Goal: Task Accomplishment & Management: Complete application form

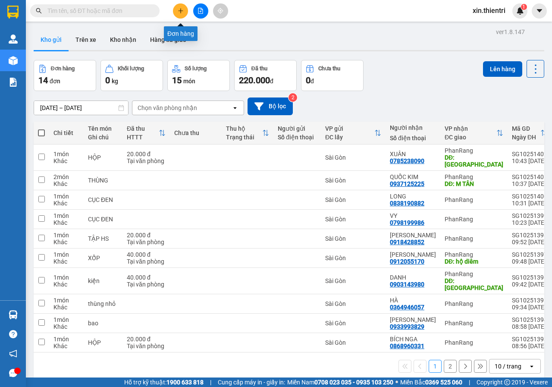
click at [180, 12] on icon "plus" at bounding box center [181, 11] width 6 height 6
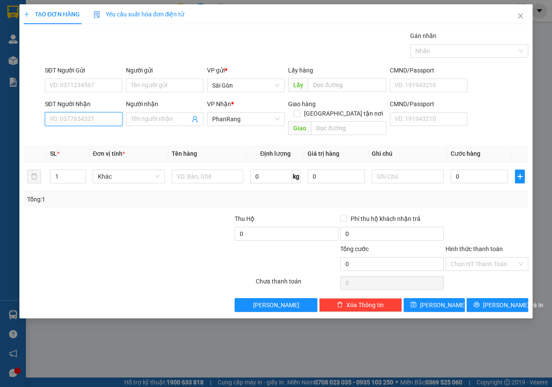
click at [86, 114] on input "SĐT Người Nhận" at bounding box center [84, 119] width 78 height 14
type input "0912806503"
click at [138, 120] on input "Người nhận" at bounding box center [160, 118] width 59 height 9
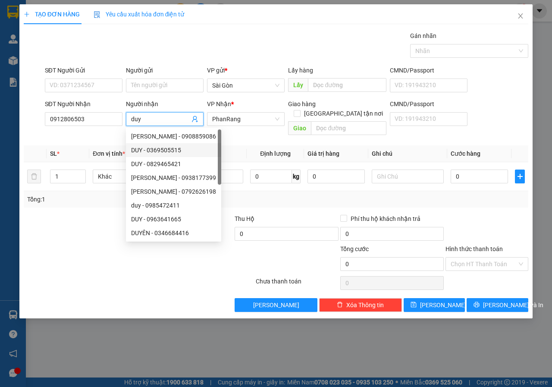
type input "duy"
click at [84, 135] on div "Transit Pickup Surcharge Ids Transit Deliver Surcharge Ids Transit Deliver Surc…" at bounding box center [276, 171] width 505 height 281
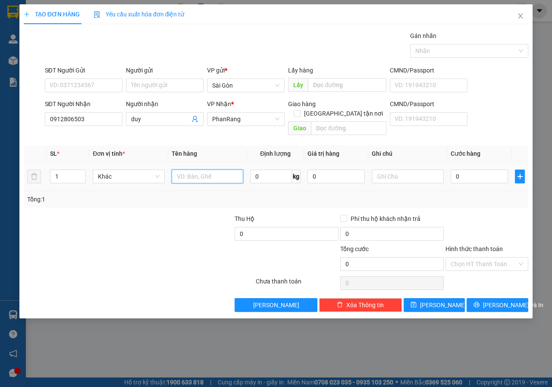
click at [216, 169] on input "text" at bounding box center [208, 176] width 72 height 14
type input "cục"
click at [486, 172] on input "0" at bounding box center [479, 176] width 57 height 14
type input "2"
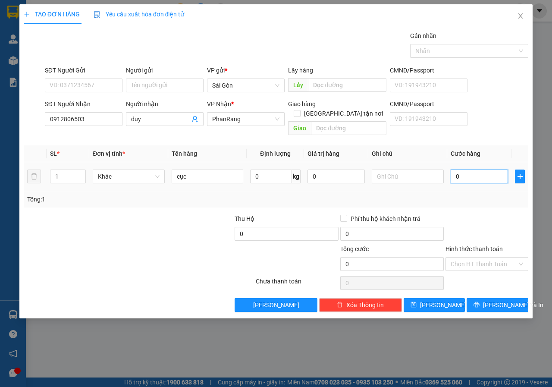
type input "2"
type input "20"
type input "20.000"
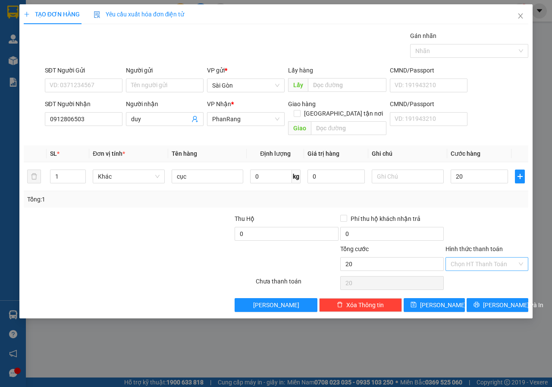
type input "20.000"
click at [483, 258] on input "Hình thức thanh toán" at bounding box center [484, 263] width 66 height 13
click at [472, 265] on div "Tại văn phòng" at bounding box center [486, 272] width 83 height 14
type input "0"
click at [489, 298] on button "[PERSON_NAME] và In" at bounding box center [498, 305] width 62 height 14
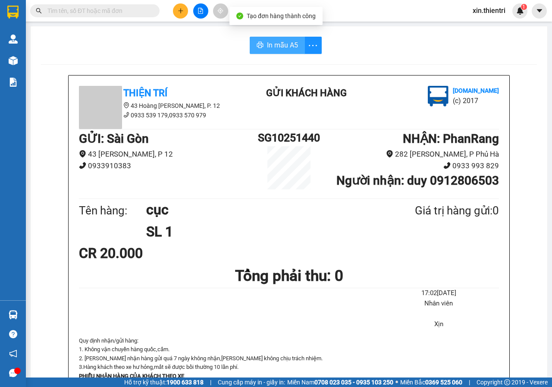
click at [284, 46] on span "In mẫu A5" at bounding box center [282, 45] width 31 height 11
click at [283, 47] on span "In mẫu A5" at bounding box center [282, 45] width 31 height 11
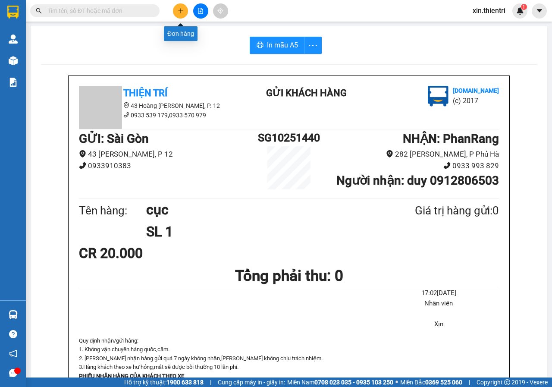
click at [182, 16] on button at bounding box center [180, 10] width 15 height 15
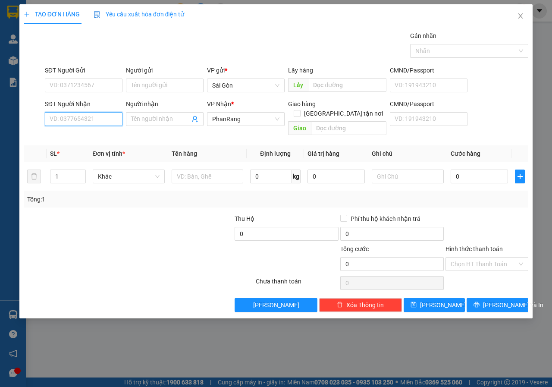
click at [91, 122] on input "SĐT Người Nhận" at bounding box center [84, 119] width 78 height 14
click at [160, 120] on input "Người nhận" at bounding box center [160, 118] width 59 height 9
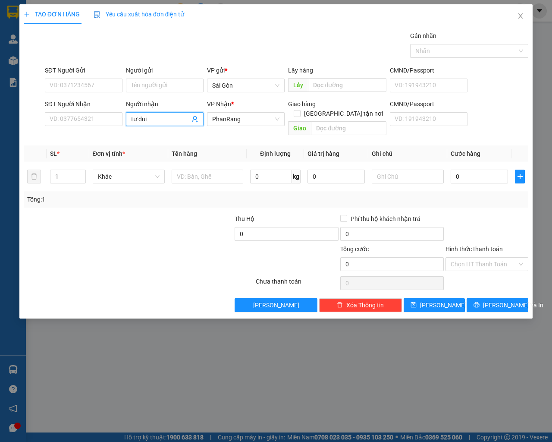
click at [179, 118] on input "tư dui" at bounding box center [160, 118] width 59 height 9
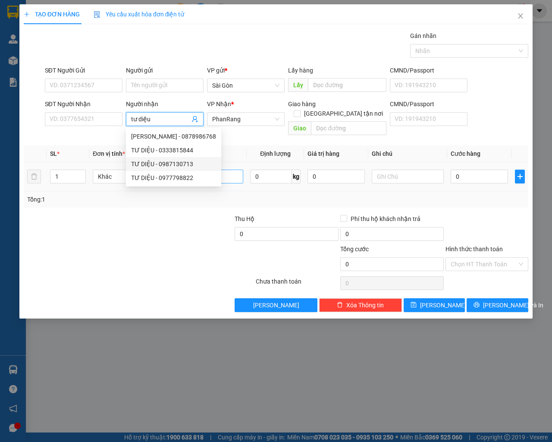
type input "tư diệu"
click at [222, 169] on input "text" at bounding box center [208, 176] width 72 height 14
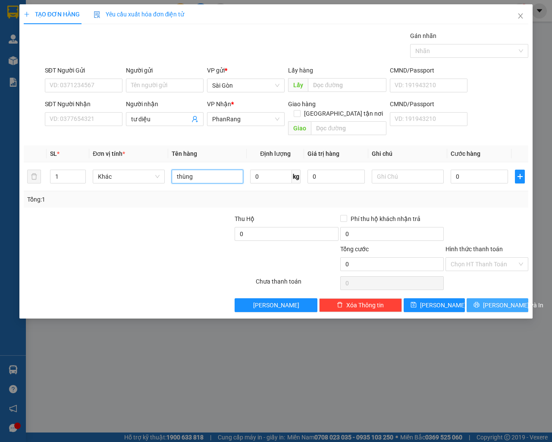
type input "thùng"
click at [493, 300] on span "[PERSON_NAME] và In" at bounding box center [513, 304] width 60 height 9
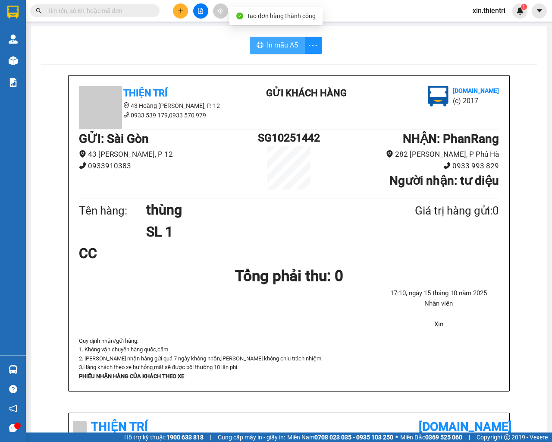
click at [267, 49] on span "In mẫu A5" at bounding box center [282, 45] width 31 height 11
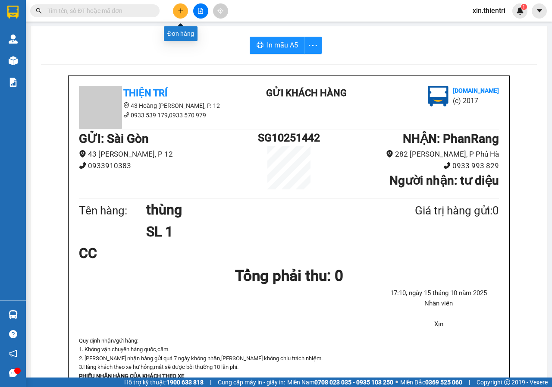
click at [182, 17] on button at bounding box center [180, 10] width 15 height 15
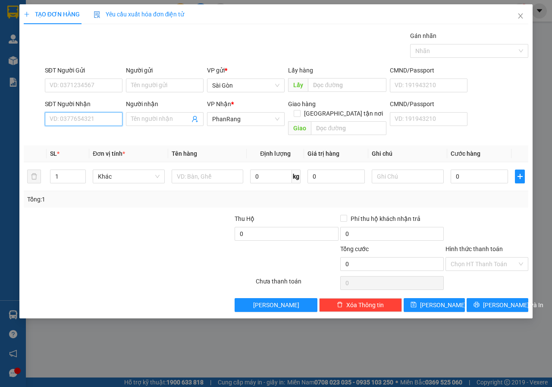
click at [92, 121] on input "SĐT Người Nhận" at bounding box center [84, 119] width 78 height 14
click at [145, 116] on input "Người nhận" at bounding box center [160, 118] width 59 height 9
type input "h"
click at [84, 119] on input "SĐT Người Nhận" at bounding box center [84, 119] width 78 height 14
type input "0909398912"
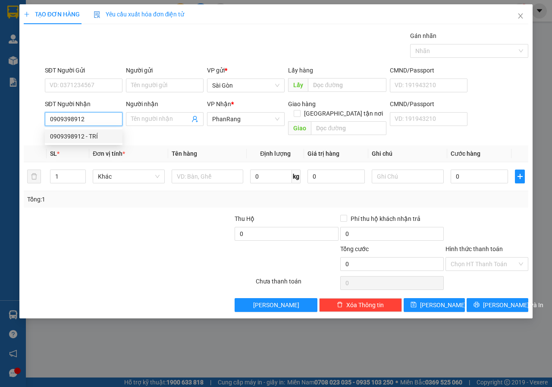
click at [69, 132] on div "0909398912 - TRÍ" at bounding box center [83, 136] width 67 height 9
type input "TRÍ"
type input "0909398912"
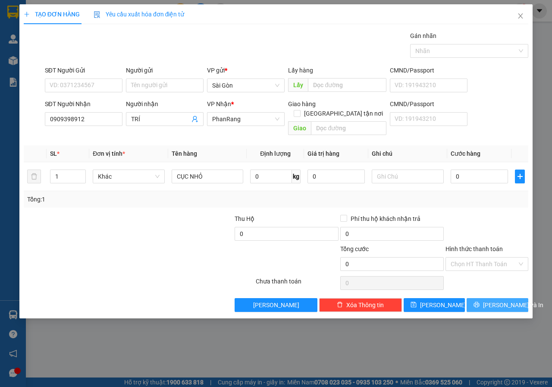
click at [479, 298] on button "[PERSON_NAME] và In" at bounding box center [498, 305] width 62 height 14
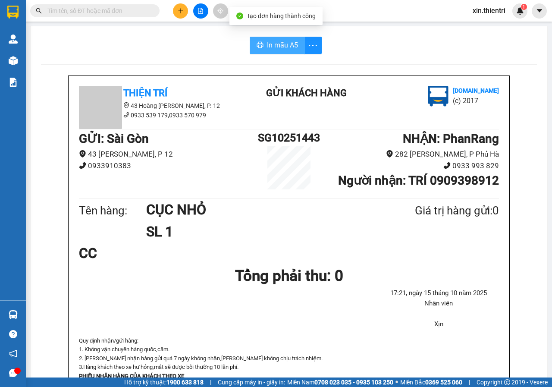
drag, startPoint x: 268, startPoint y: 52, endPoint x: 276, endPoint y: 56, distance: 9.1
click at [269, 52] on button "In mẫu A5" at bounding box center [277, 45] width 55 height 17
drag, startPoint x: 173, startPoint y: 11, endPoint x: 178, endPoint y: 11, distance: 5.6
click at [173, 11] on div at bounding box center [200, 10] width 65 height 15
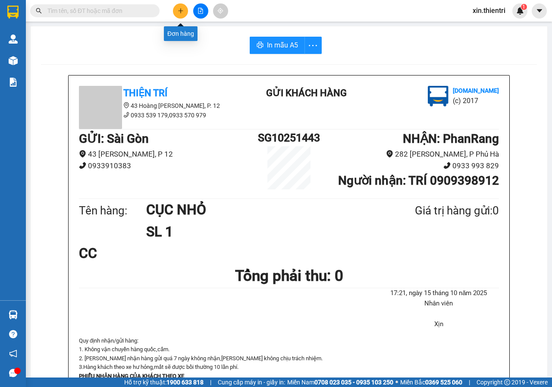
click at [180, 10] on icon "plus" at bounding box center [181, 11] width 6 height 6
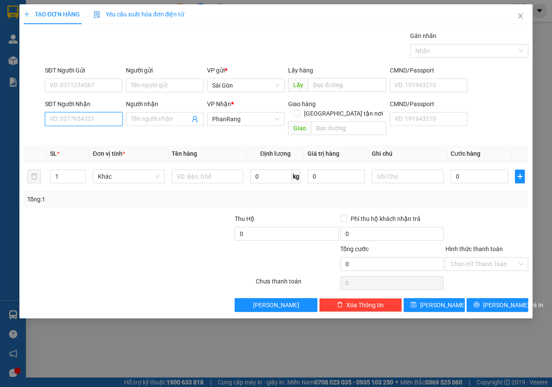
click at [88, 117] on input "SĐT Người Nhận" at bounding box center [84, 119] width 78 height 14
click at [84, 138] on div "0909398912 - TRÍ" at bounding box center [83, 136] width 67 height 9
type input "0909398912"
type input "TRÍ"
type input "0909398912"
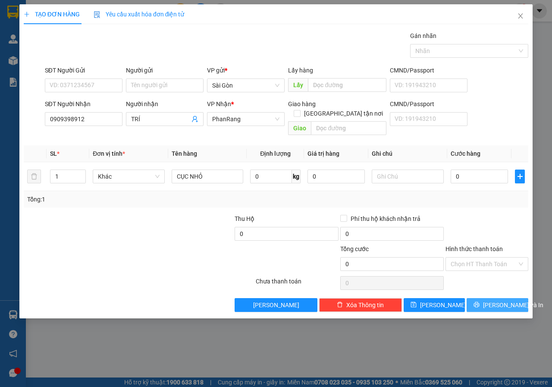
click at [492, 300] on span "[PERSON_NAME] và In" at bounding box center [513, 304] width 60 height 9
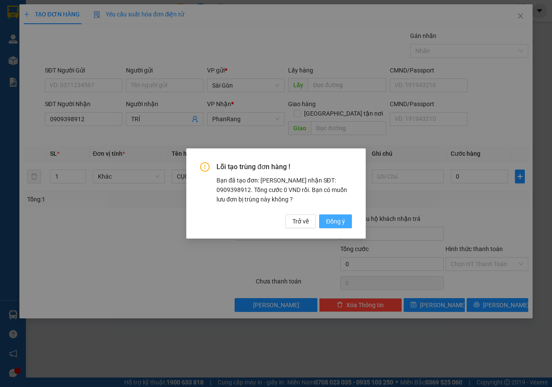
click at [342, 220] on span "Đồng ý" at bounding box center [335, 220] width 19 height 9
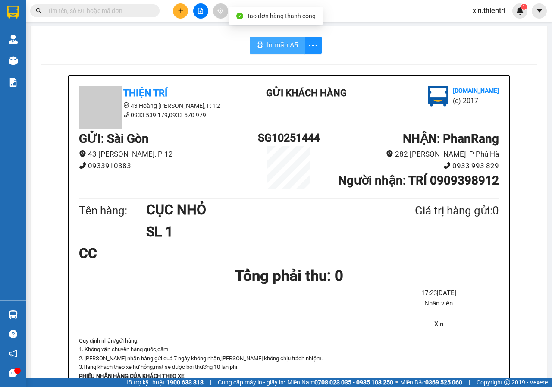
click at [278, 42] on span "In mẫu A5" at bounding box center [282, 45] width 31 height 11
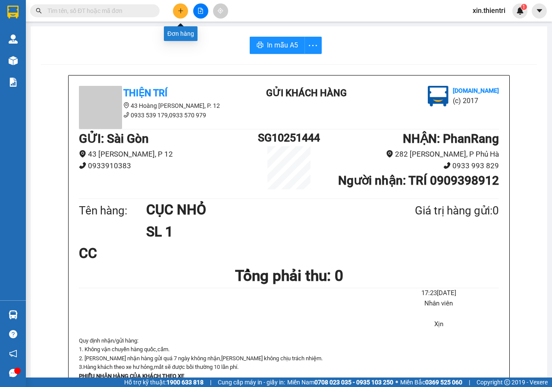
click at [182, 10] on icon "plus" at bounding box center [181, 11] width 6 height 6
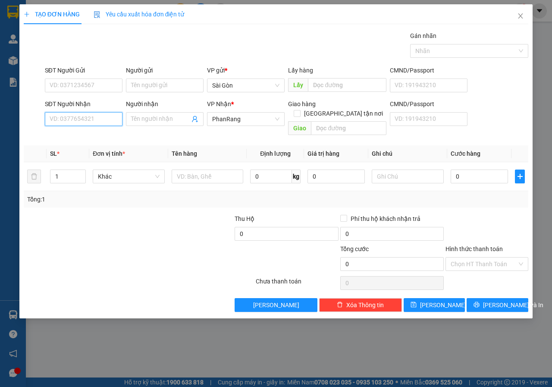
click at [105, 120] on input "SĐT Người Nhận" at bounding box center [84, 119] width 78 height 14
click at [103, 135] on div "02593837148 - CÔNG THÀNH" at bounding box center [90, 136] width 81 height 9
type input "02593837148"
type input "CÔNG THÀNH"
click at [111, 121] on input "02593837148" at bounding box center [84, 119] width 78 height 14
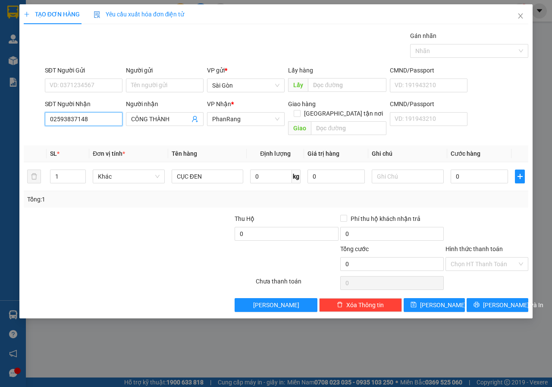
click at [111, 121] on input "02593837148" at bounding box center [84, 119] width 78 height 14
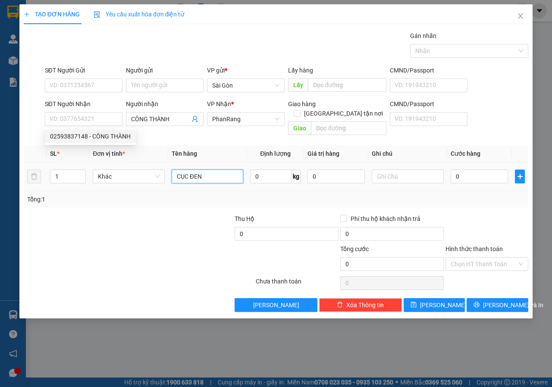
click at [210, 169] on input "CỤC ĐEN" at bounding box center [208, 176] width 72 height 14
type input "C"
type input "thùng đen"
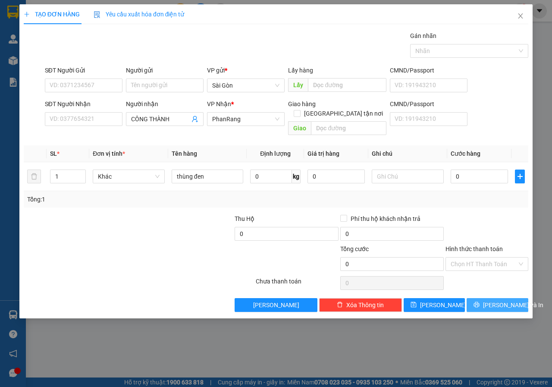
click at [489, 298] on button "[PERSON_NAME] và In" at bounding box center [498, 305] width 62 height 14
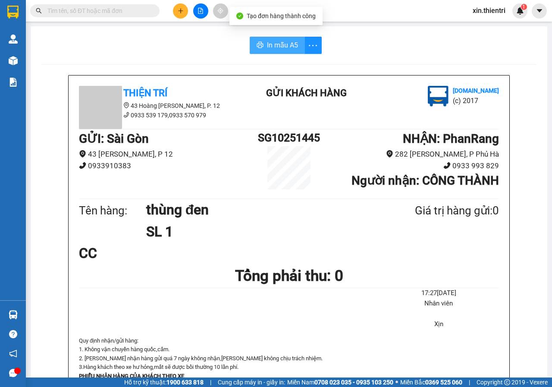
click at [279, 42] on span "In mẫu A5" at bounding box center [282, 45] width 31 height 11
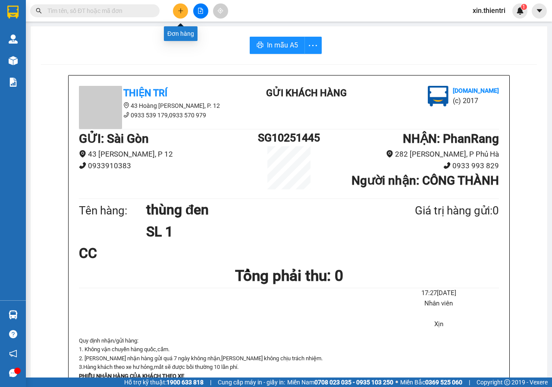
click at [183, 9] on icon "plus" at bounding box center [181, 11] width 6 height 6
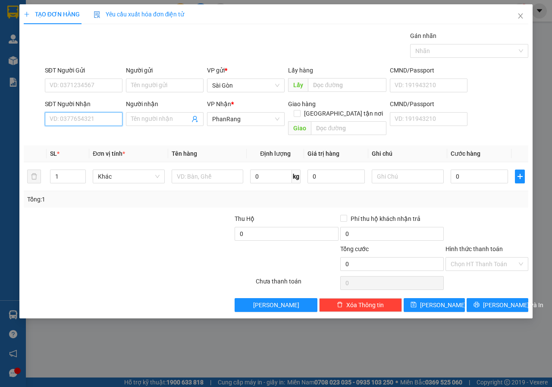
click at [96, 115] on input "SĐT Người Nhận" at bounding box center [84, 119] width 78 height 14
click at [100, 135] on div "0918002173 - PHƯƠNG" at bounding box center [83, 136] width 67 height 9
type input "0918002173"
type input "PHƯƠNG"
click at [490, 300] on span "[PERSON_NAME] và In" at bounding box center [513, 304] width 60 height 9
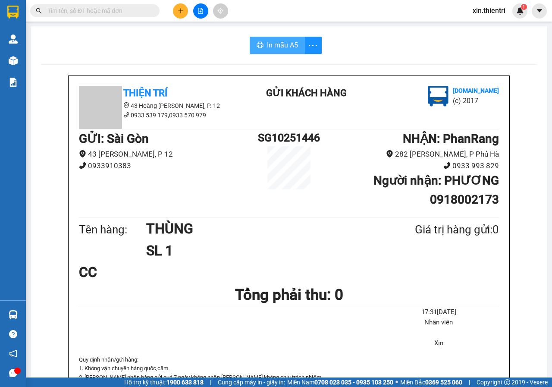
click at [273, 42] on span "In mẫu A5" at bounding box center [282, 45] width 31 height 11
click at [432, 266] on div "CC" at bounding box center [289, 272] width 420 height 22
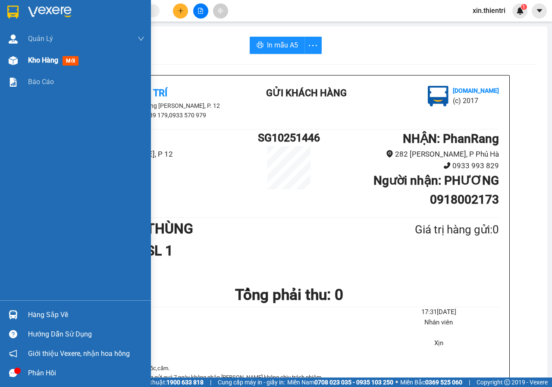
click at [41, 69] on div "Kho hàng mới" at bounding box center [86, 61] width 116 height 22
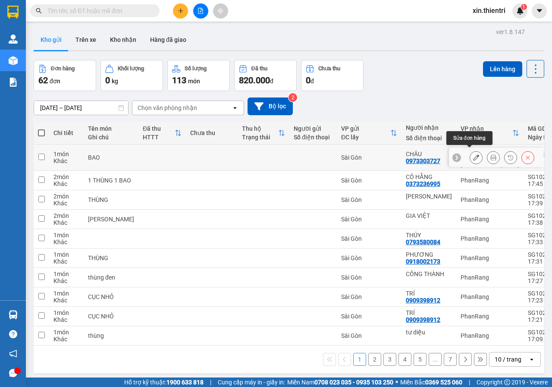
click at [473, 154] on icon at bounding box center [476, 157] width 6 height 6
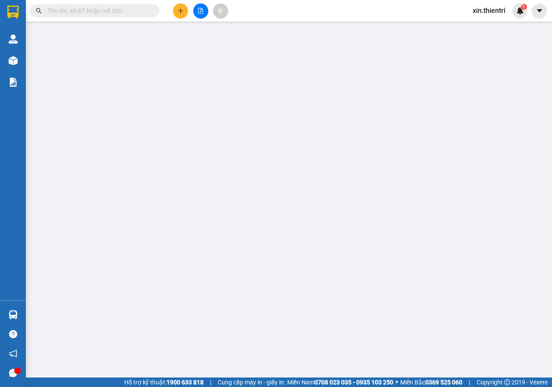
type input "0973303727"
type input "NINH SƠN"
type input "0"
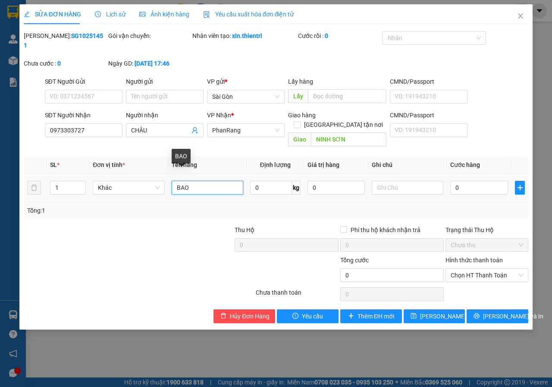
click at [216, 181] on input "BAO" at bounding box center [208, 188] width 72 height 14
click at [215, 181] on input "BAO" at bounding box center [208, 188] width 72 height 14
type input "thùng"
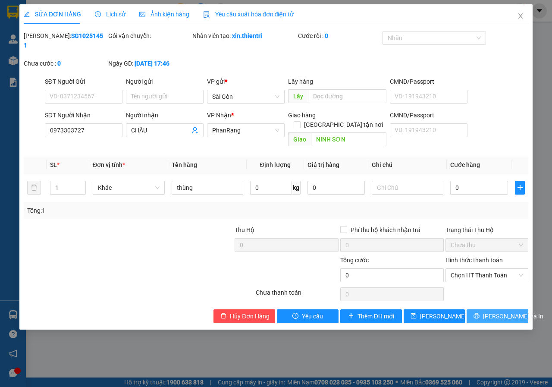
click at [480, 309] on button "[PERSON_NAME] và In" at bounding box center [498, 316] width 62 height 14
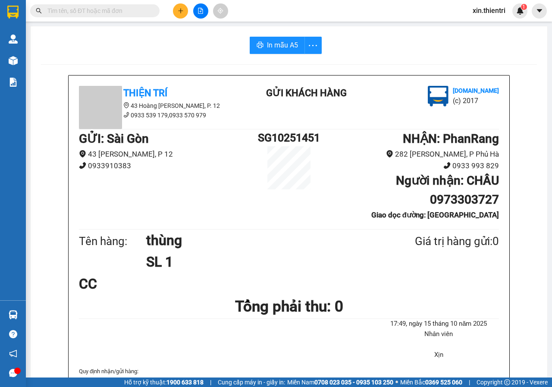
click at [182, 9] on icon "plus" at bounding box center [181, 11] width 6 height 6
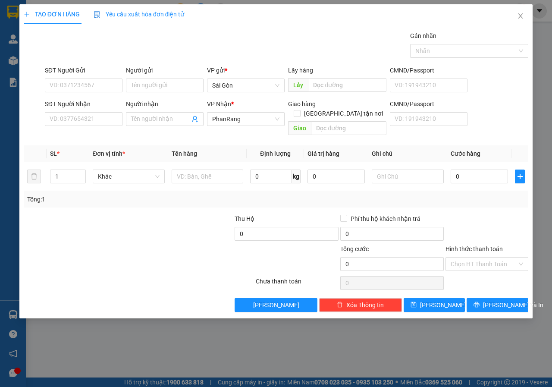
click at [104, 127] on div "SĐT Người Nhận VD: 0377654321" at bounding box center [84, 114] width 78 height 30
click at [106, 123] on input "SĐT Người Nhận" at bounding box center [84, 119] width 78 height 14
type input "0365665591"
click at [151, 120] on input "Người nhận" at bounding box center [160, 118] width 59 height 9
type input "sâm lagi"
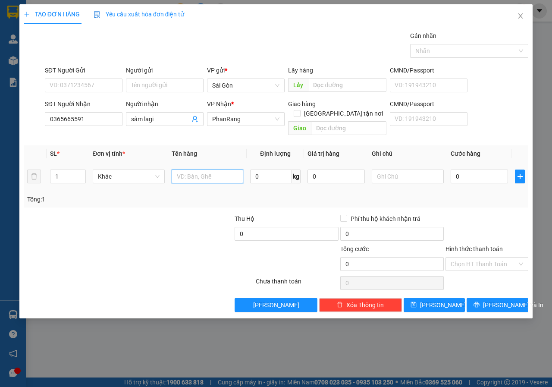
click at [193, 169] on input "text" at bounding box center [208, 176] width 72 height 14
type input "thùng"
click at [488, 298] on button "[PERSON_NAME] và In" at bounding box center [498, 305] width 62 height 14
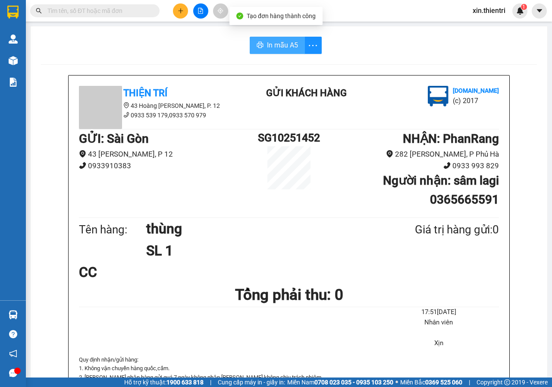
click at [284, 48] on span "In mẫu A5" at bounding box center [282, 45] width 31 height 11
